Goal: Book appointment/travel/reservation

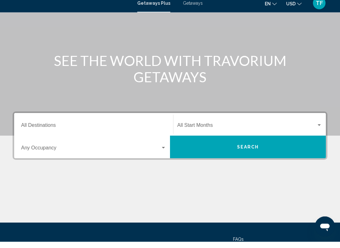
scroll to position [49, 0]
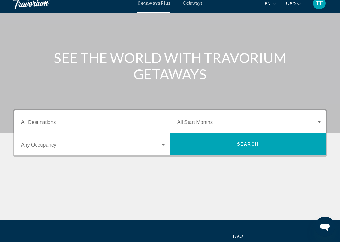
click at [106, 127] on input "Destination All Destinations" at bounding box center [93, 130] width 145 height 6
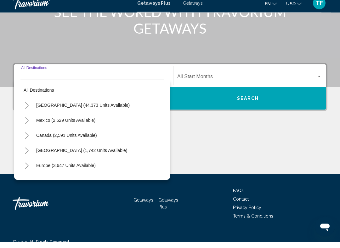
scroll to position [104, 0]
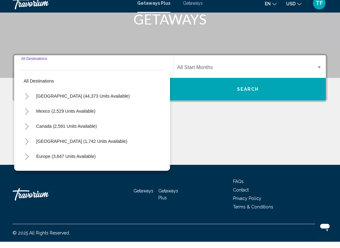
click at [21, 98] on button "Toggle United States (44,373 units available)" at bounding box center [26, 102] width 13 height 13
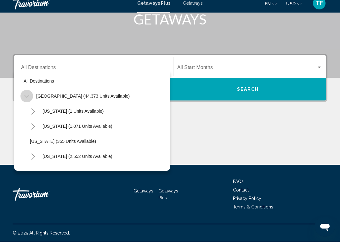
click at [21, 98] on button "Toggle United States (44,373 units available)" at bounding box center [26, 102] width 13 height 13
click at [23, 98] on button "Toggle United States (44,373 units available)" at bounding box center [26, 102] width 13 height 13
click at [24, 97] on button "Toggle United States (44,373 units available)" at bounding box center [26, 102] width 13 height 13
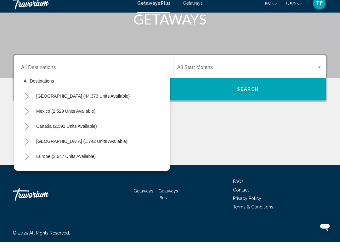
scroll to position [0, 0]
click at [27, 96] on button "Toggle United States (44,373 units available)" at bounding box center [26, 102] width 13 height 13
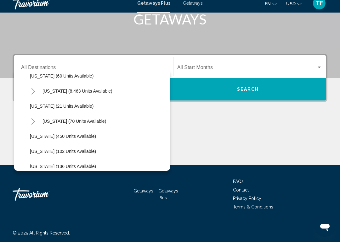
scroll to position [110, 0]
click at [31, 95] on icon "Toggle Florida (8,463 units available)" at bounding box center [33, 98] width 5 height 6
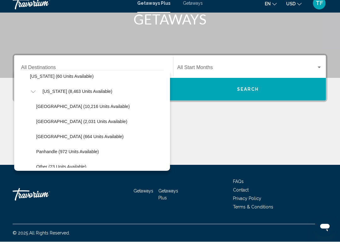
click at [115, 110] on span "[GEOGRAPHIC_DATA] (10,216 units available)" at bounding box center [82, 112] width 93 height 5
type input "**********"
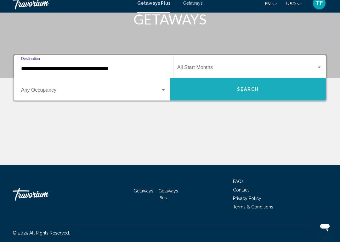
click at [250, 93] on span "Search" at bounding box center [248, 95] width 22 height 5
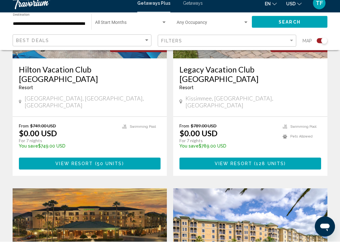
scroll to position [537, 0]
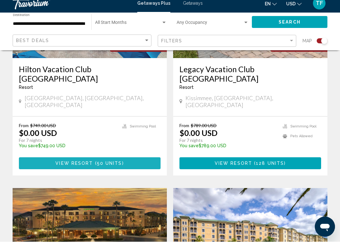
click at [99, 168] on span "50 units" at bounding box center [109, 170] width 25 height 5
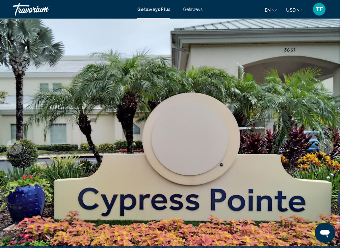
scroll to position [19, 0]
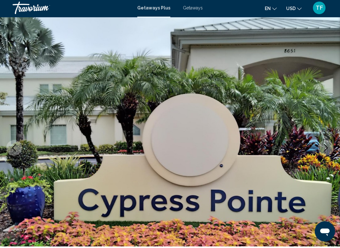
click at [192, 10] on span "Getaways" at bounding box center [193, 9] width 20 height 5
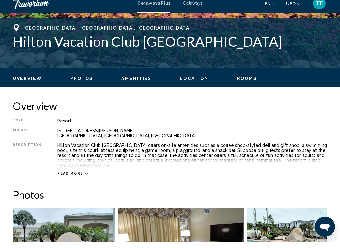
click at [241, 82] on span "Rooms" at bounding box center [247, 84] width 20 height 5
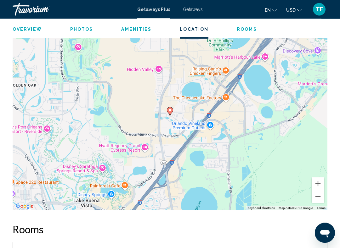
scroll to position [991, 0]
